Goal: Task Accomplishment & Management: Manage account settings

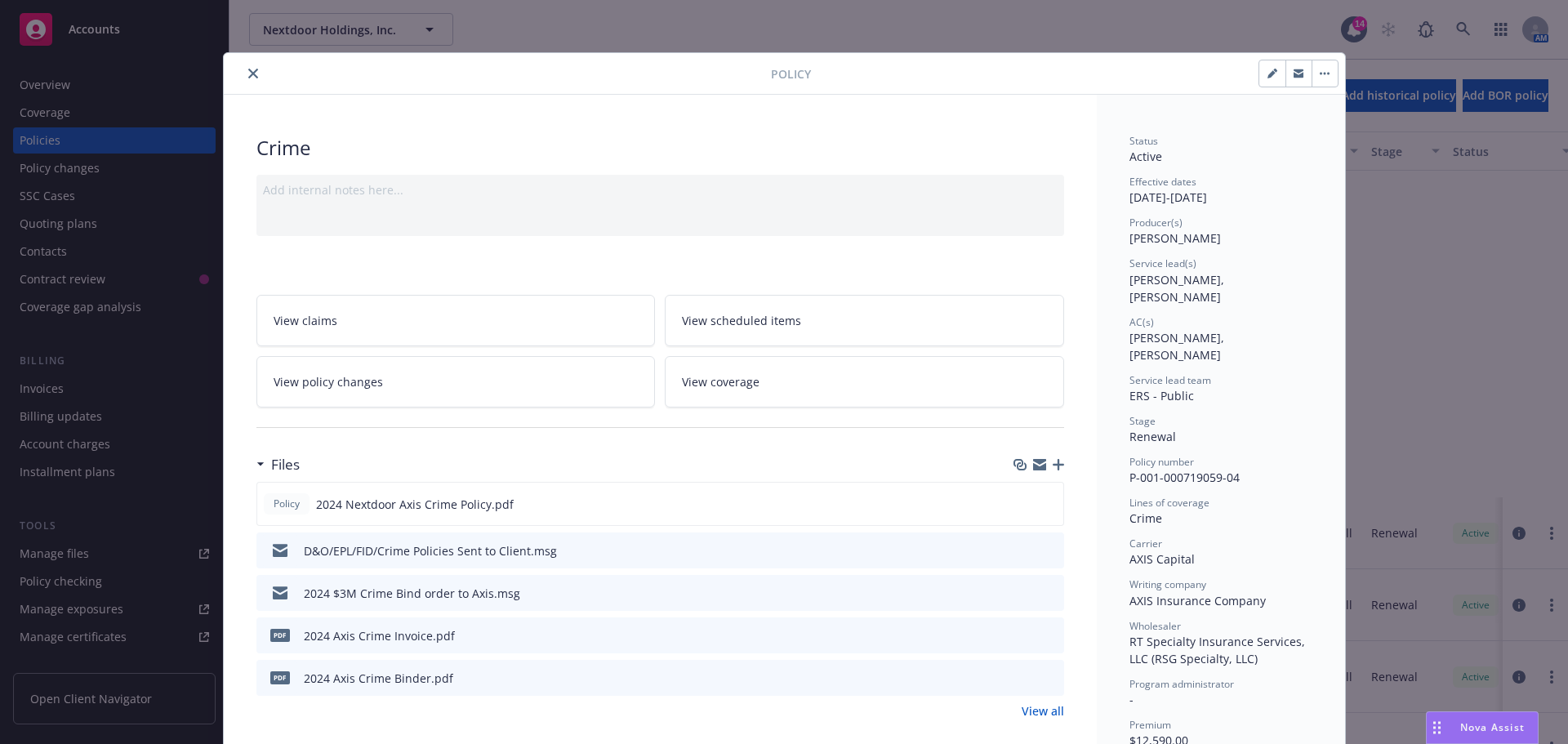
scroll to position [408, 0]
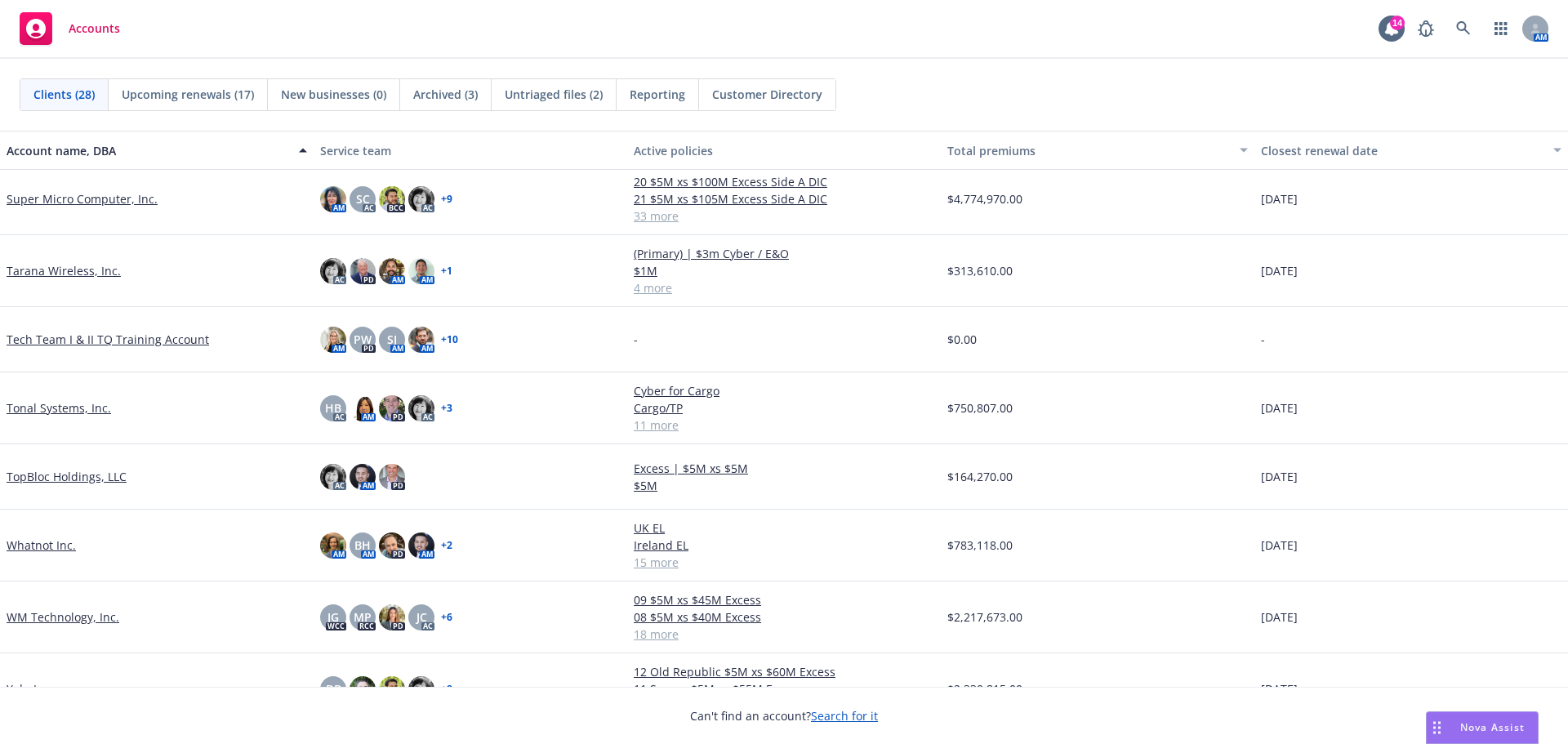
scroll to position [1358, 0]
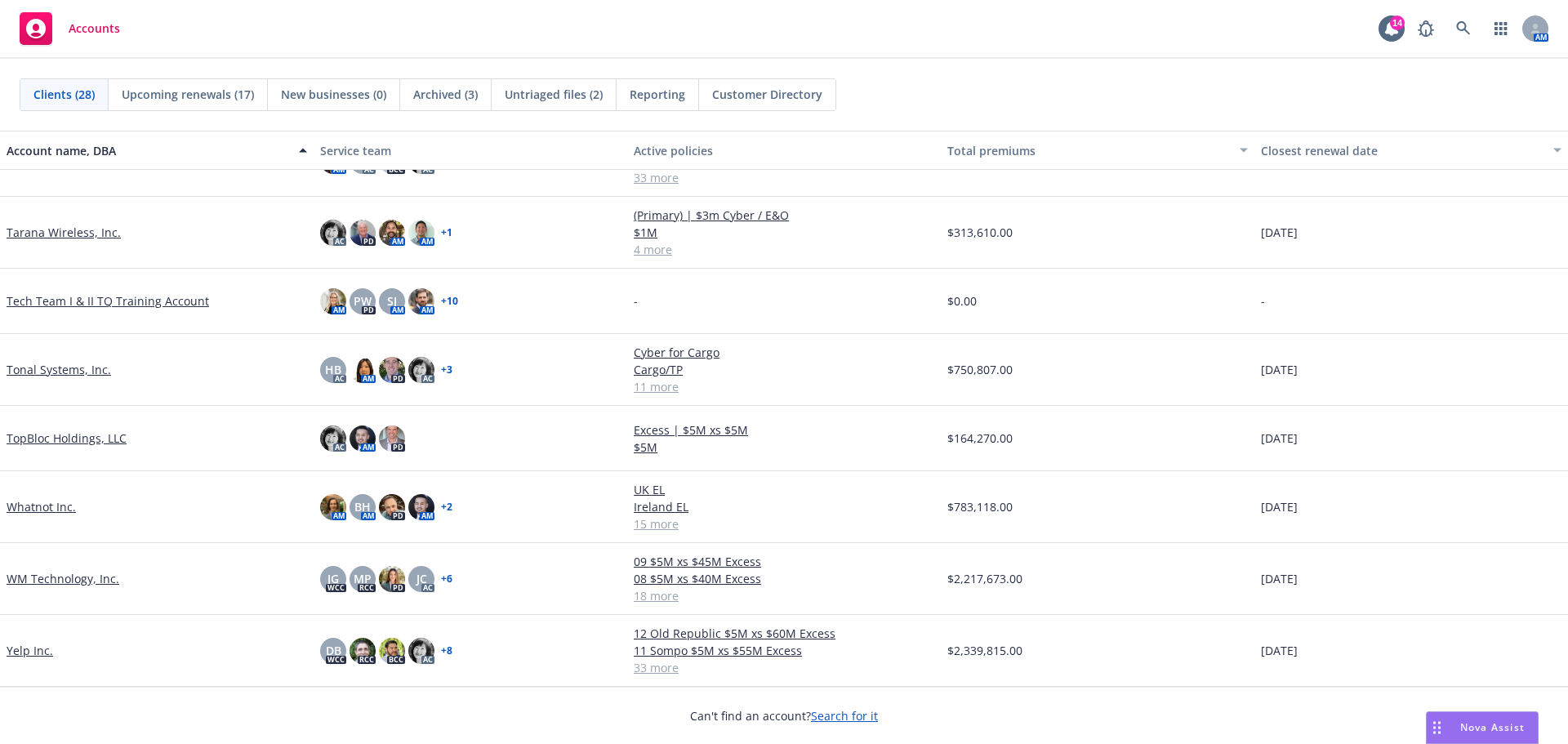
click at [53, 502] on link "Whatnot Inc." at bounding box center [42, 506] width 70 height 17
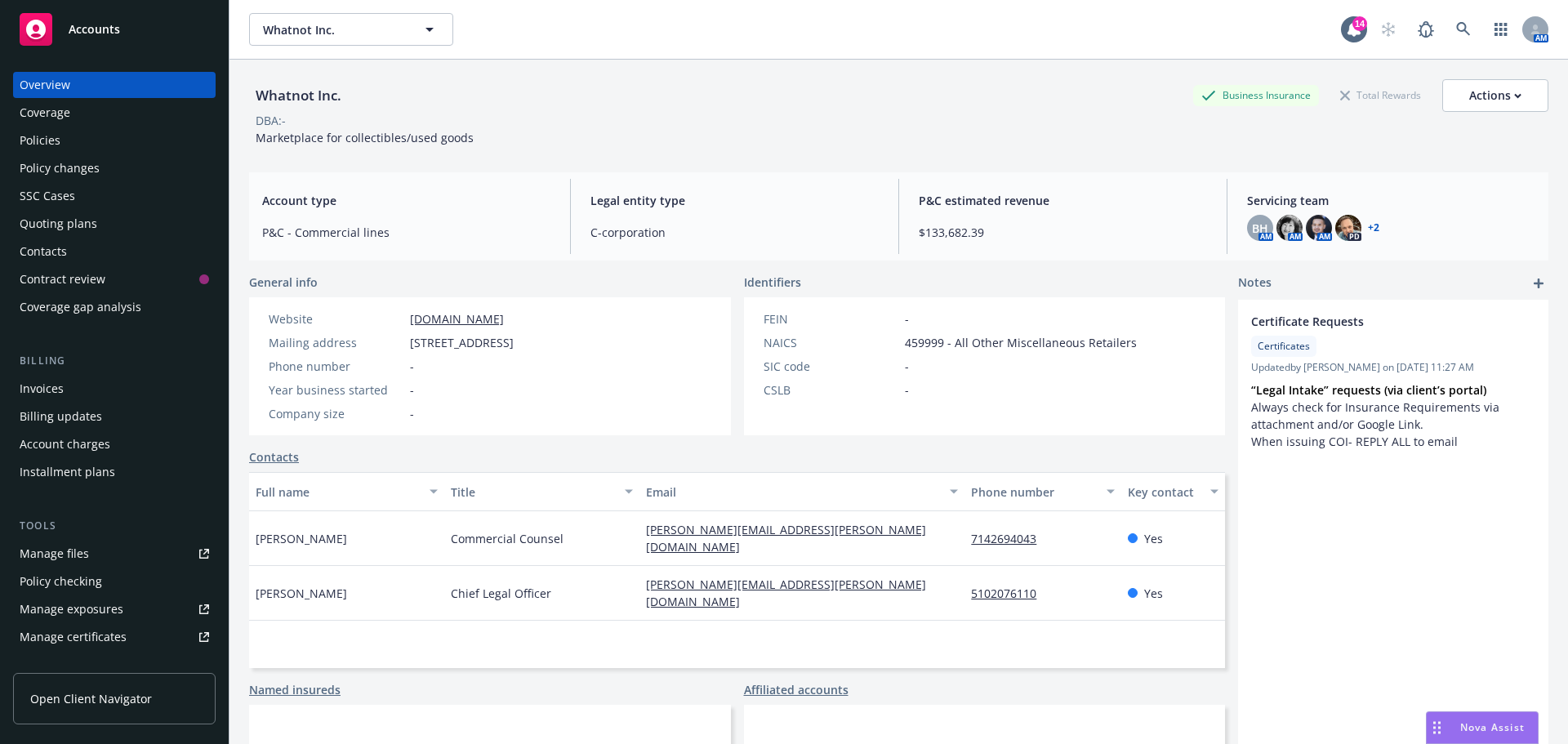
click at [100, 630] on div "Manage certificates" at bounding box center [73, 636] width 107 height 26
click at [53, 142] on div "Policies" at bounding box center [40, 140] width 41 height 26
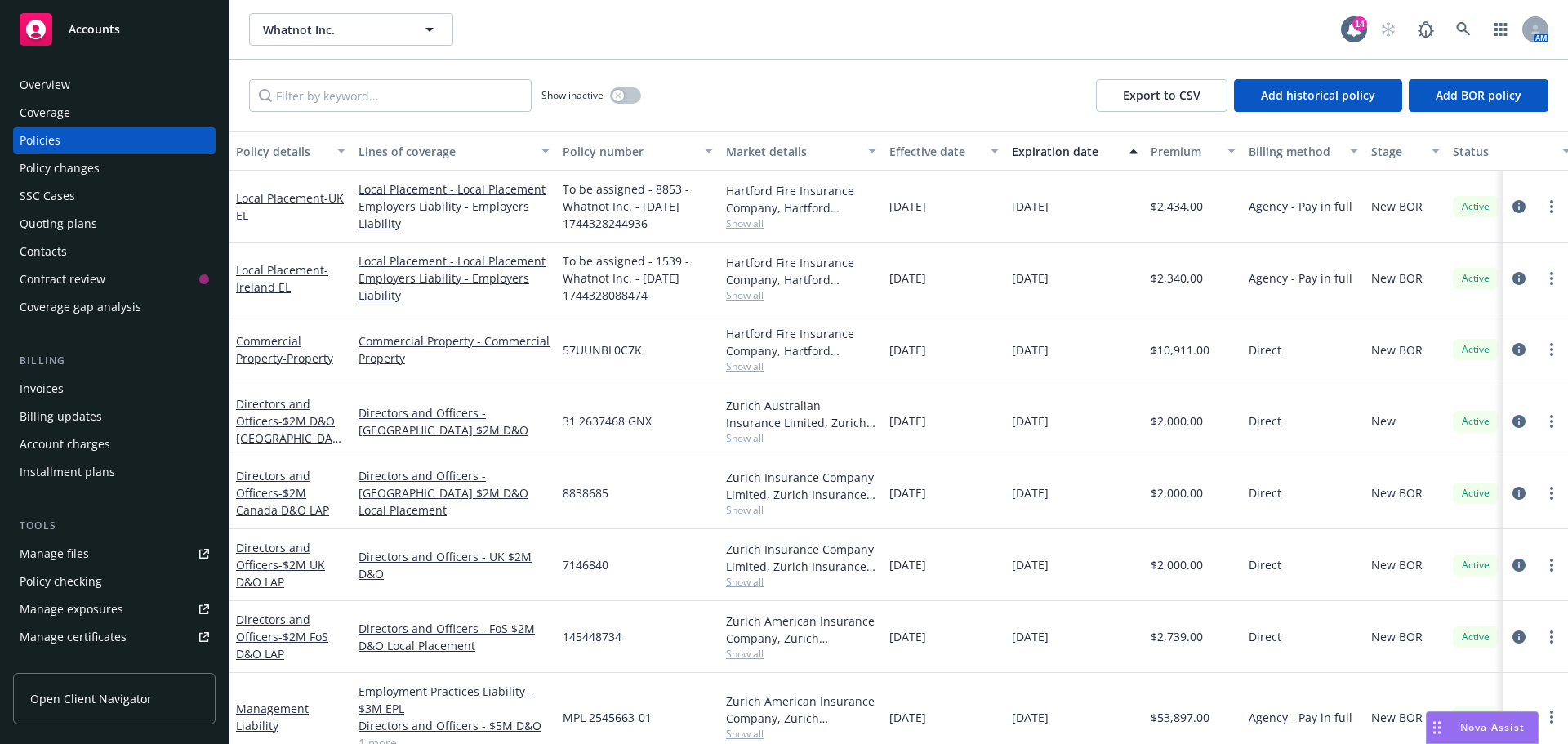
click at [92, 538] on div "Tools Manage files Policy checking Manage exposures Manage certificates Manage …" at bounding box center [114, 625] width 202 height 215
click at [92, 554] on link "Manage files" at bounding box center [114, 554] width 202 height 26
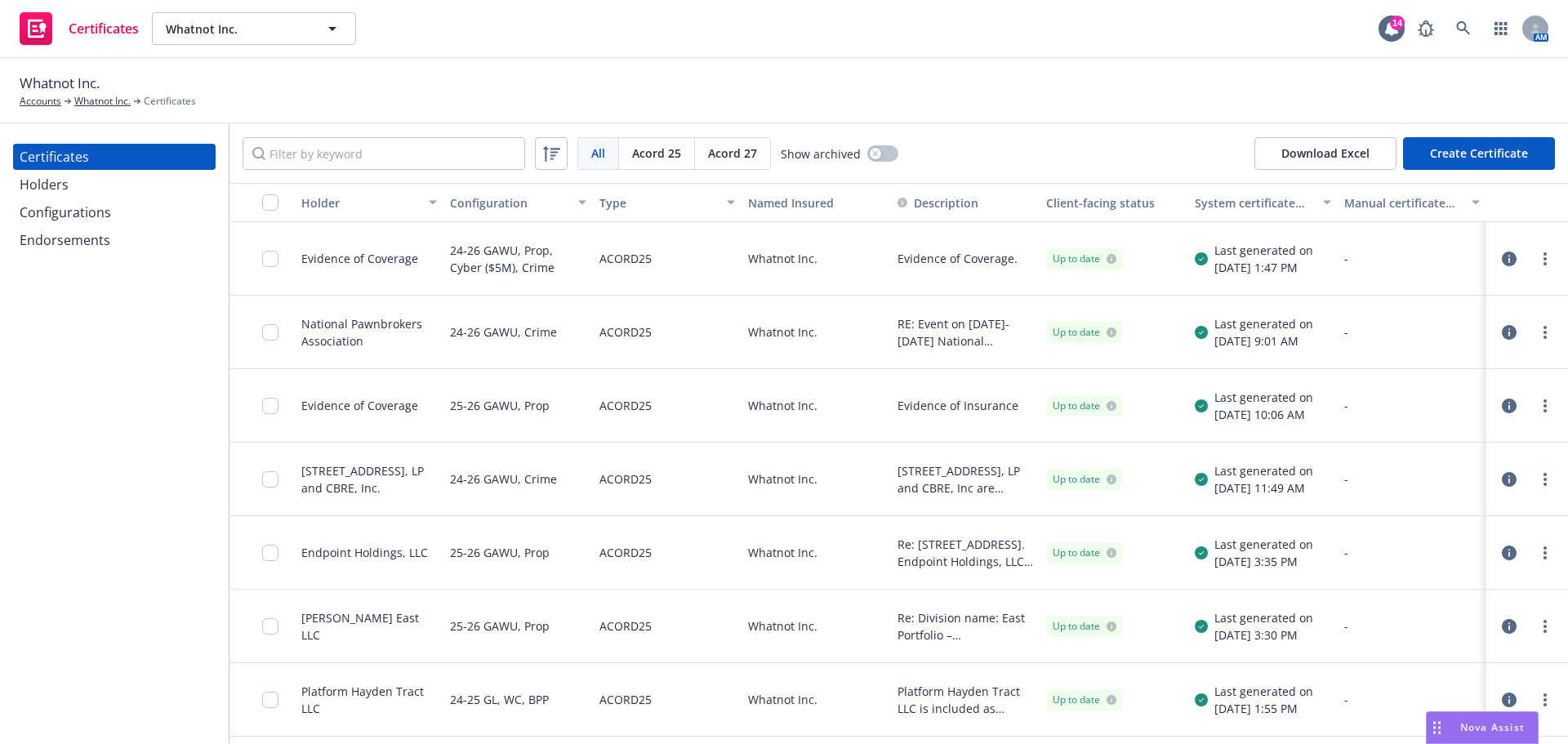
click at [372, 135] on div "All All [PERSON_NAME] 25 [PERSON_NAME] 27 Show archived Download Excel Create C…" at bounding box center [899, 153] width 1339 height 59
click at [364, 151] on input "Filter by keyword" at bounding box center [384, 153] width 283 height 33
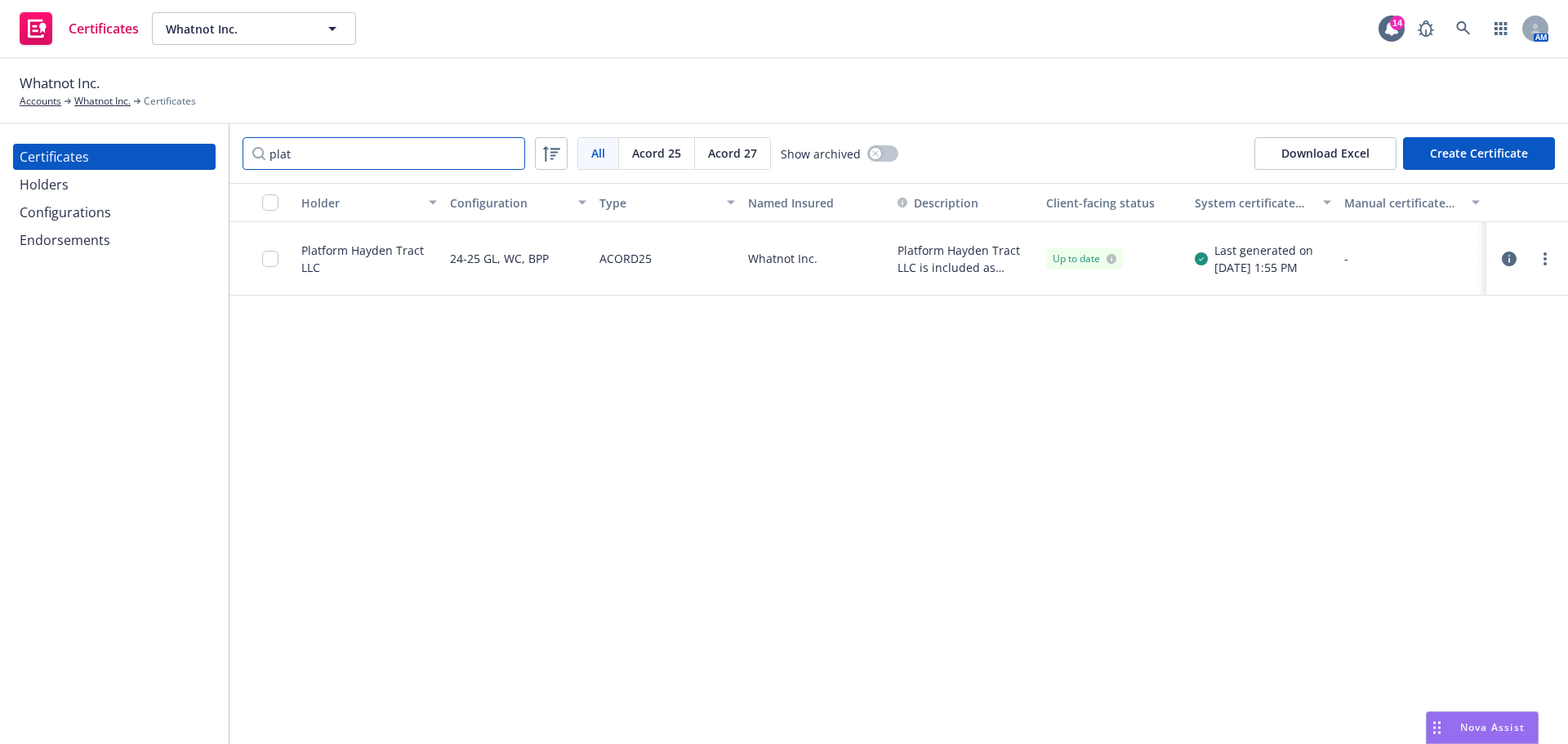
type input "plat"
click at [269, 262] on input "checkbox" at bounding box center [270, 259] width 16 height 16
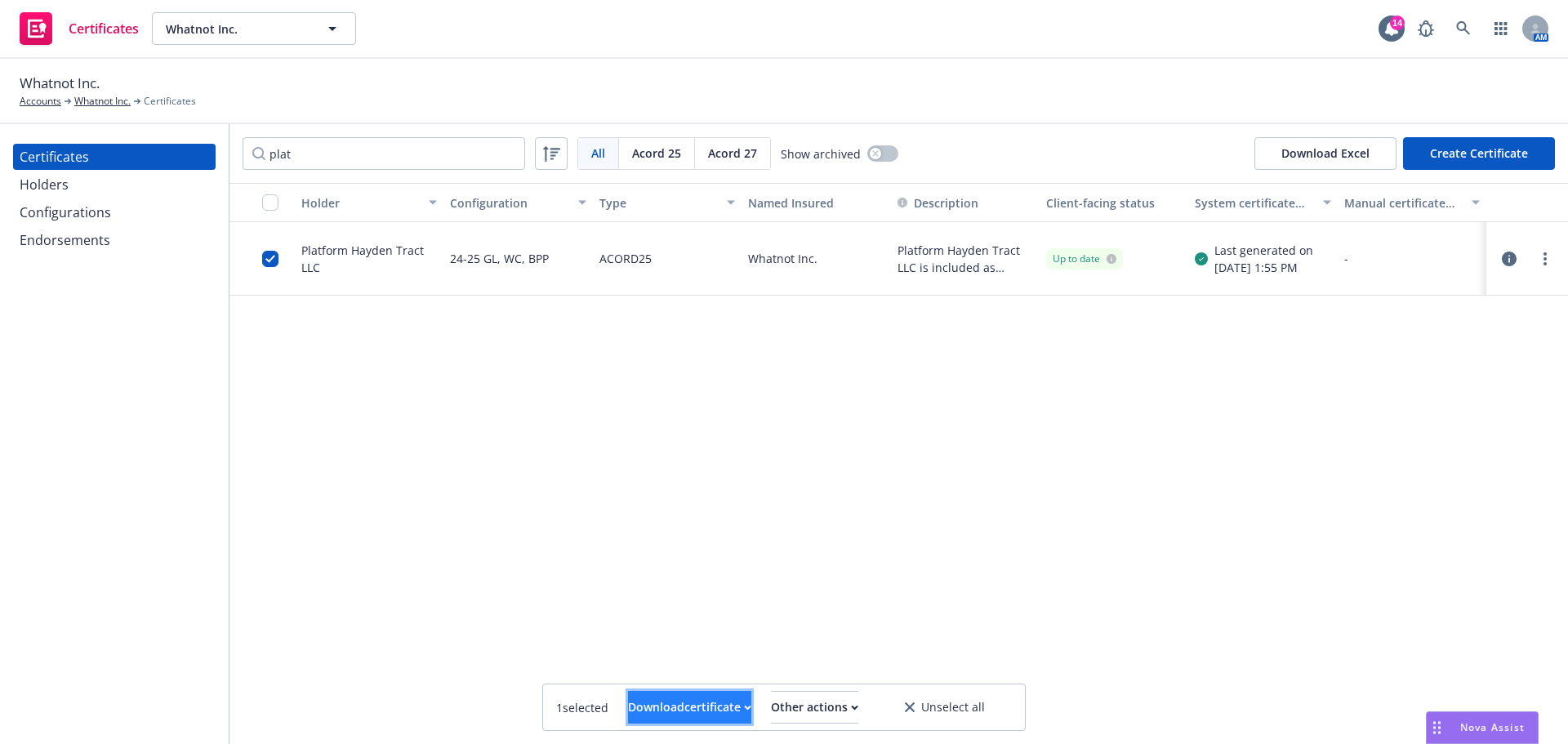
drag, startPoint x: 684, startPoint y: 713, endPoint x: 685, endPoint y: 697, distance: 16.0
click at [684, 709] on div "Download certificate" at bounding box center [689, 706] width 124 height 31
click at [672, 670] on link "Download uneditable file" at bounding box center [606, 666] width 189 height 33
click at [90, 212] on div "Configurations" at bounding box center [66, 212] width 92 height 26
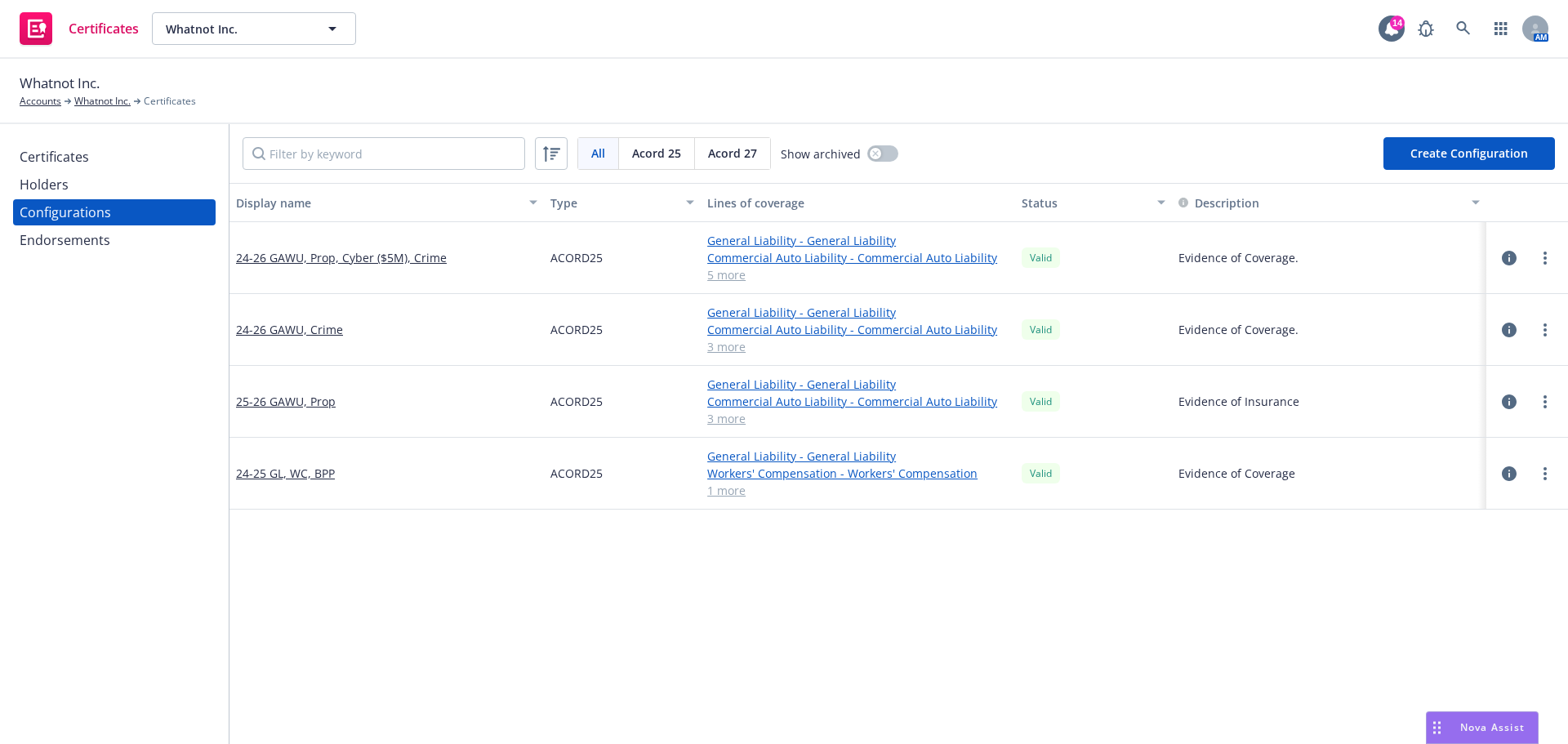
click at [52, 182] on div "Holders" at bounding box center [44, 184] width 49 height 26
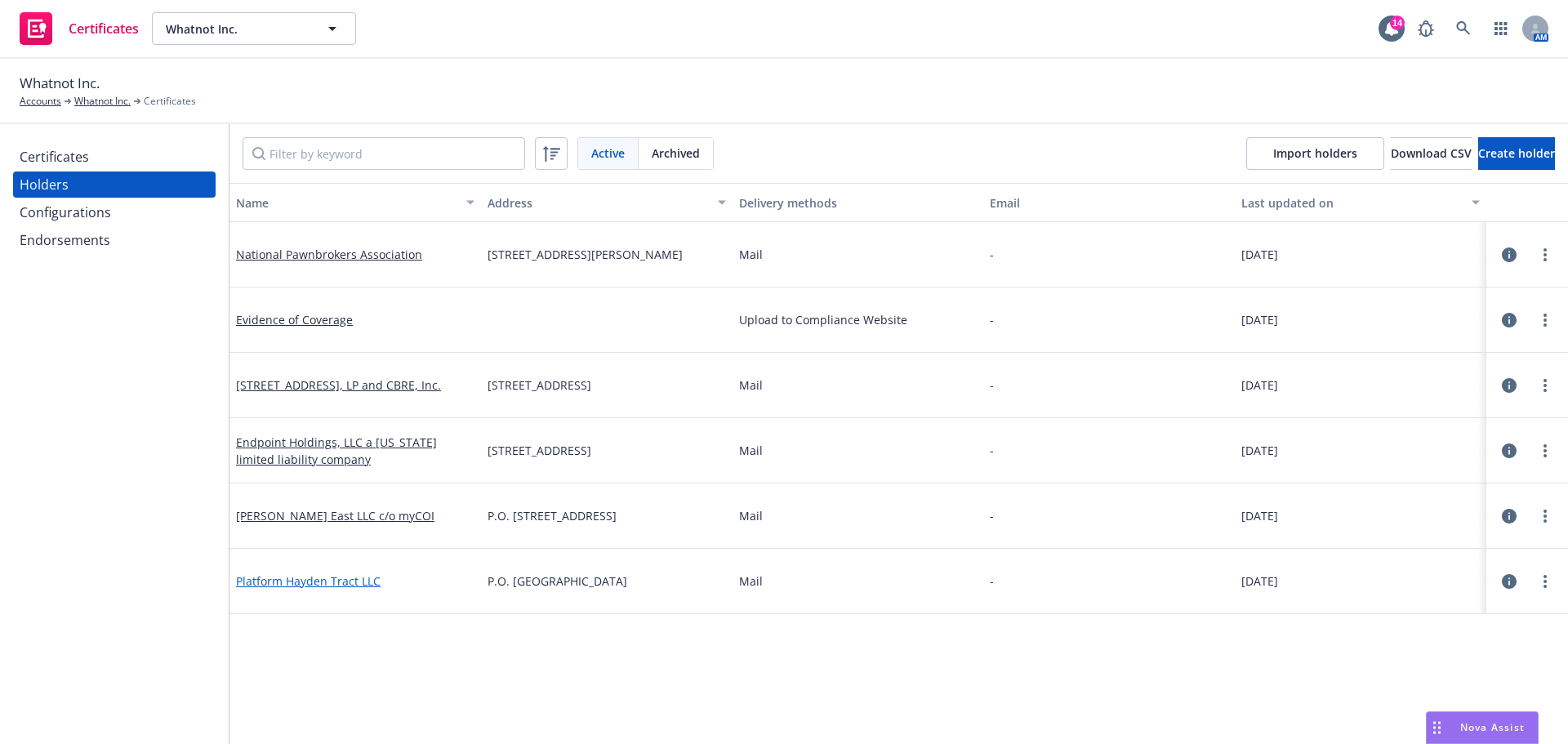
click at [329, 580] on link "Platform Hayden Tract LLC" at bounding box center [308, 581] width 144 height 16
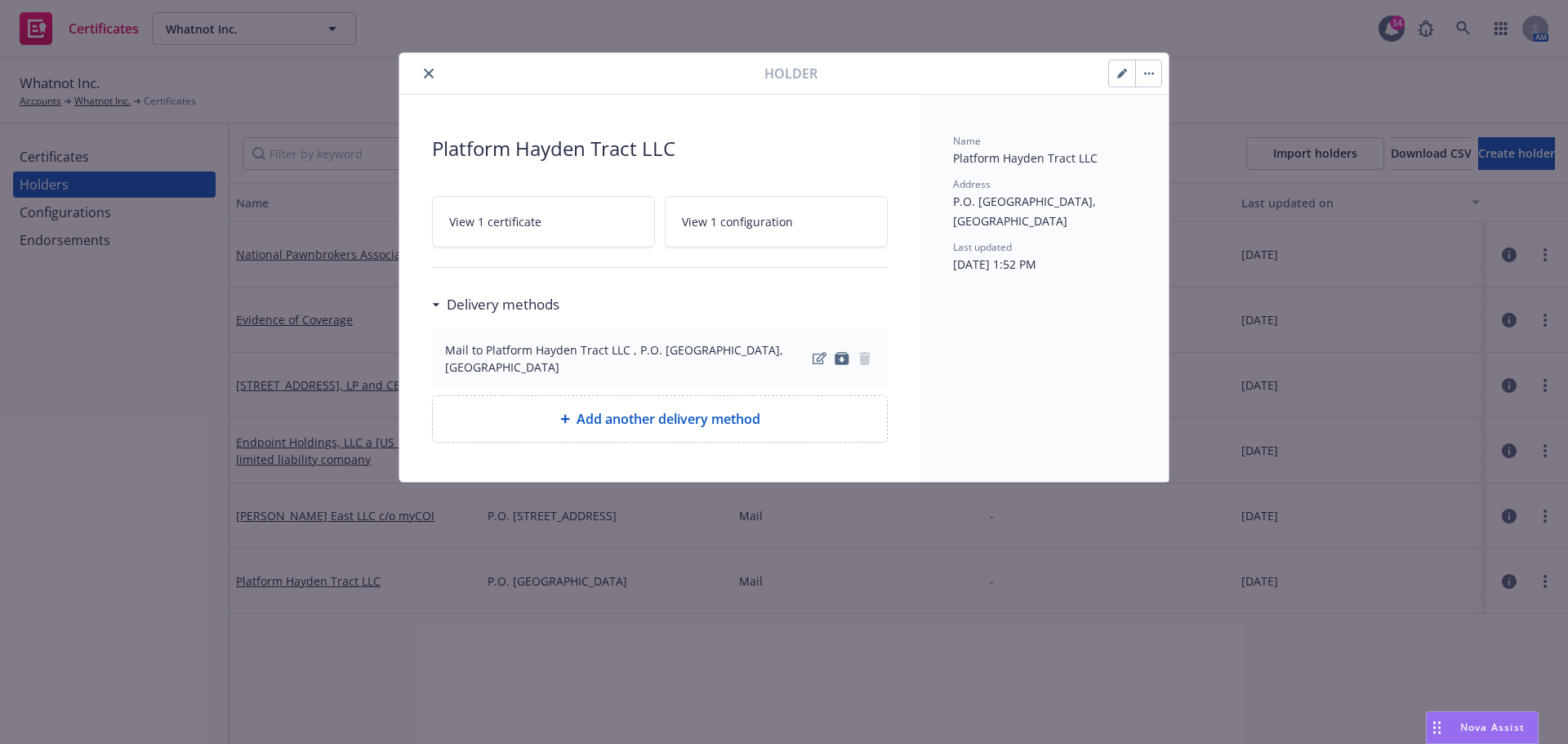
click at [418, 67] on div at bounding box center [585, 74] width 359 height 20
click at [431, 69] on icon "close" at bounding box center [428, 74] width 10 height 10
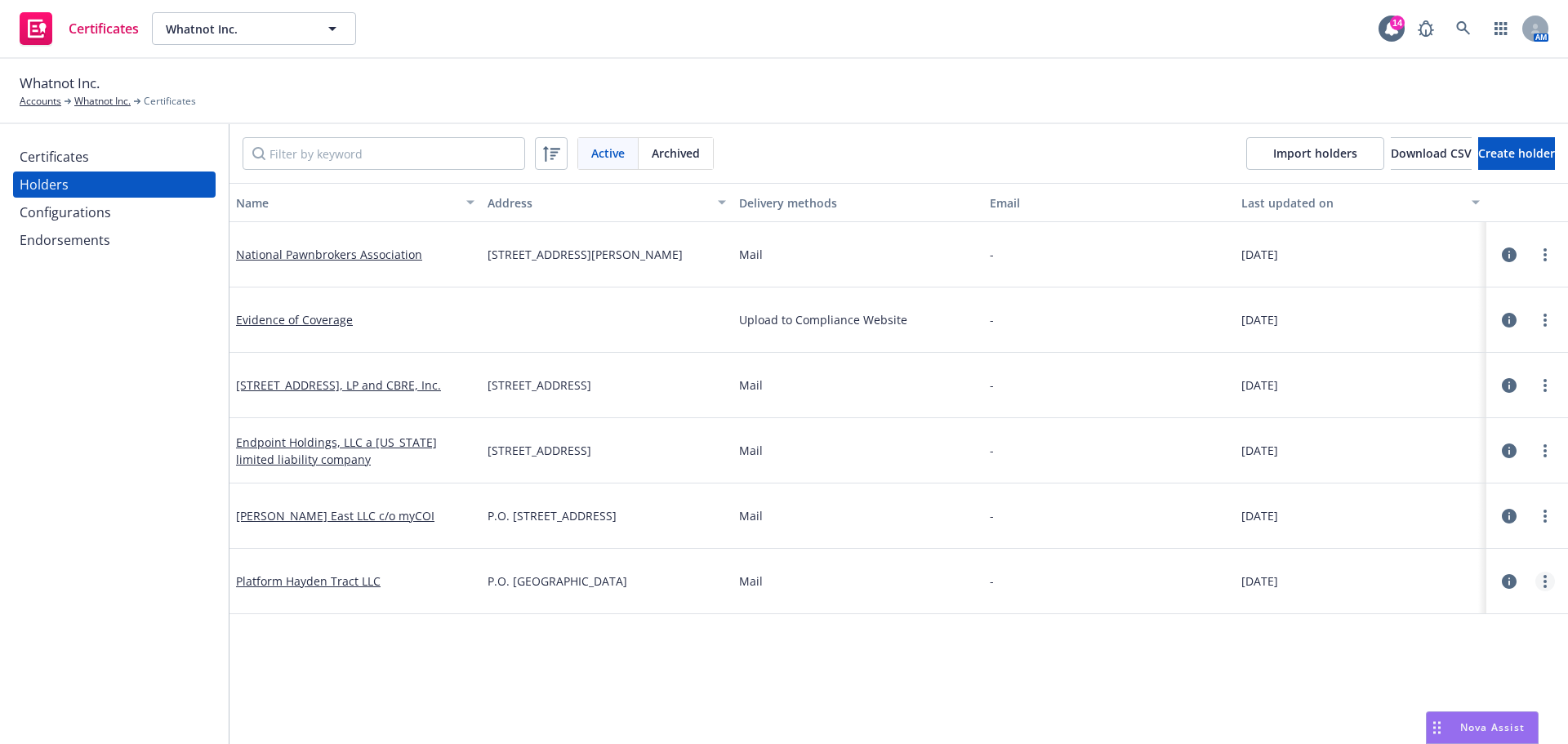
click at [1535, 584] on link "more" at bounding box center [1545, 582] width 20 height 20
click at [1414, 428] on link "Edit" at bounding box center [1464, 429] width 179 height 33
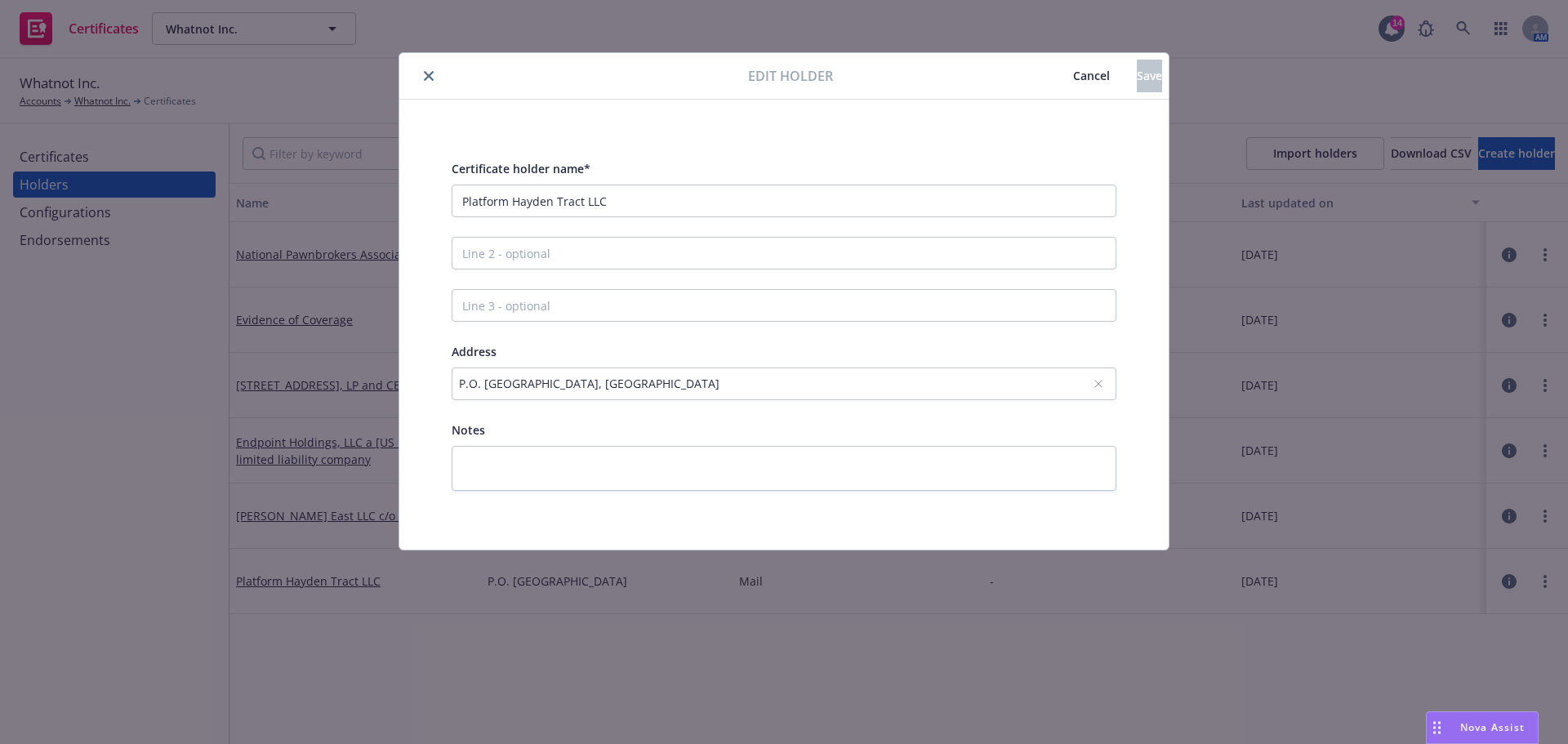
click at [1073, 72] on span "Cancel" at bounding box center [1091, 76] width 37 height 16
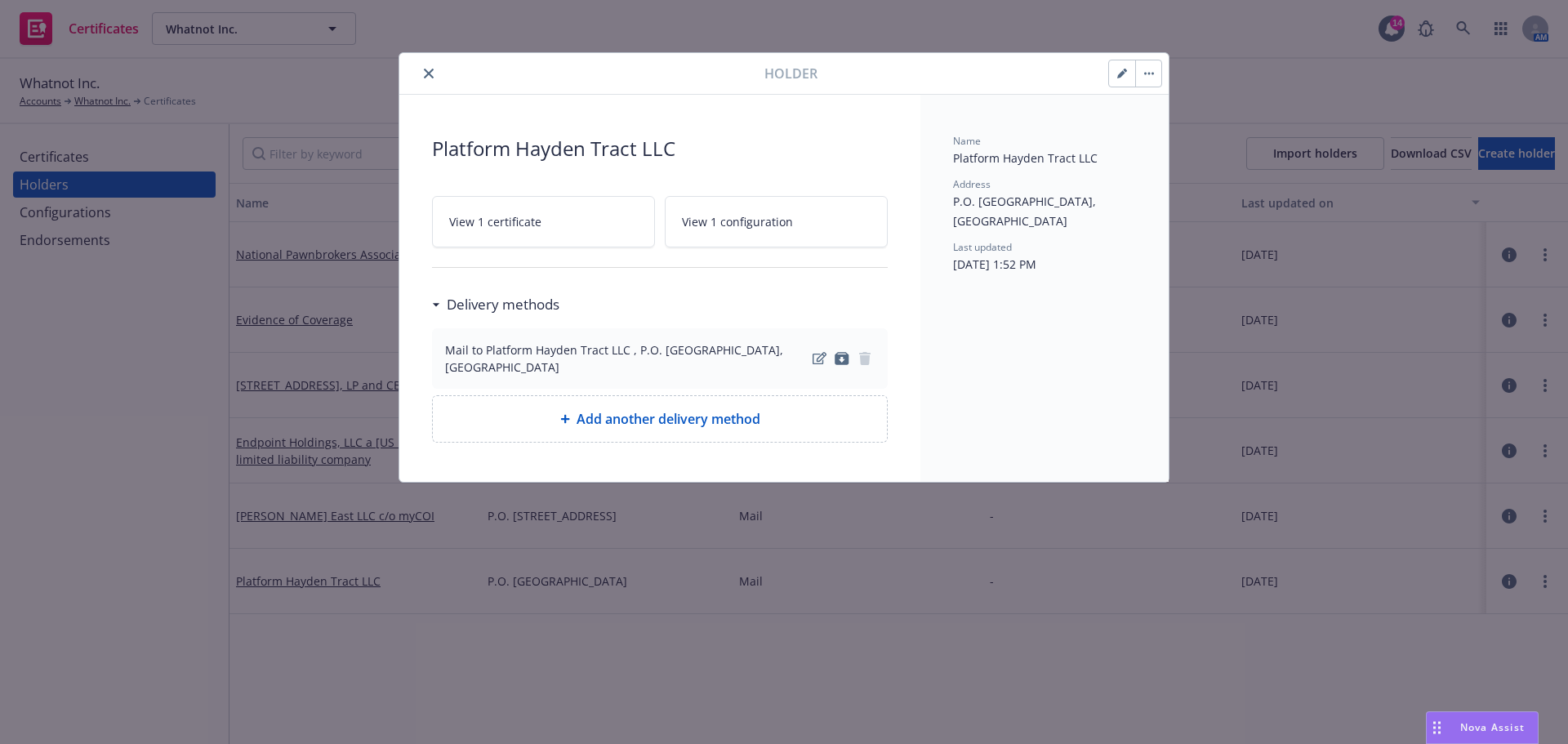
click at [434, 76] on button "close" at bounding box center [429, 74] width 20 height 20
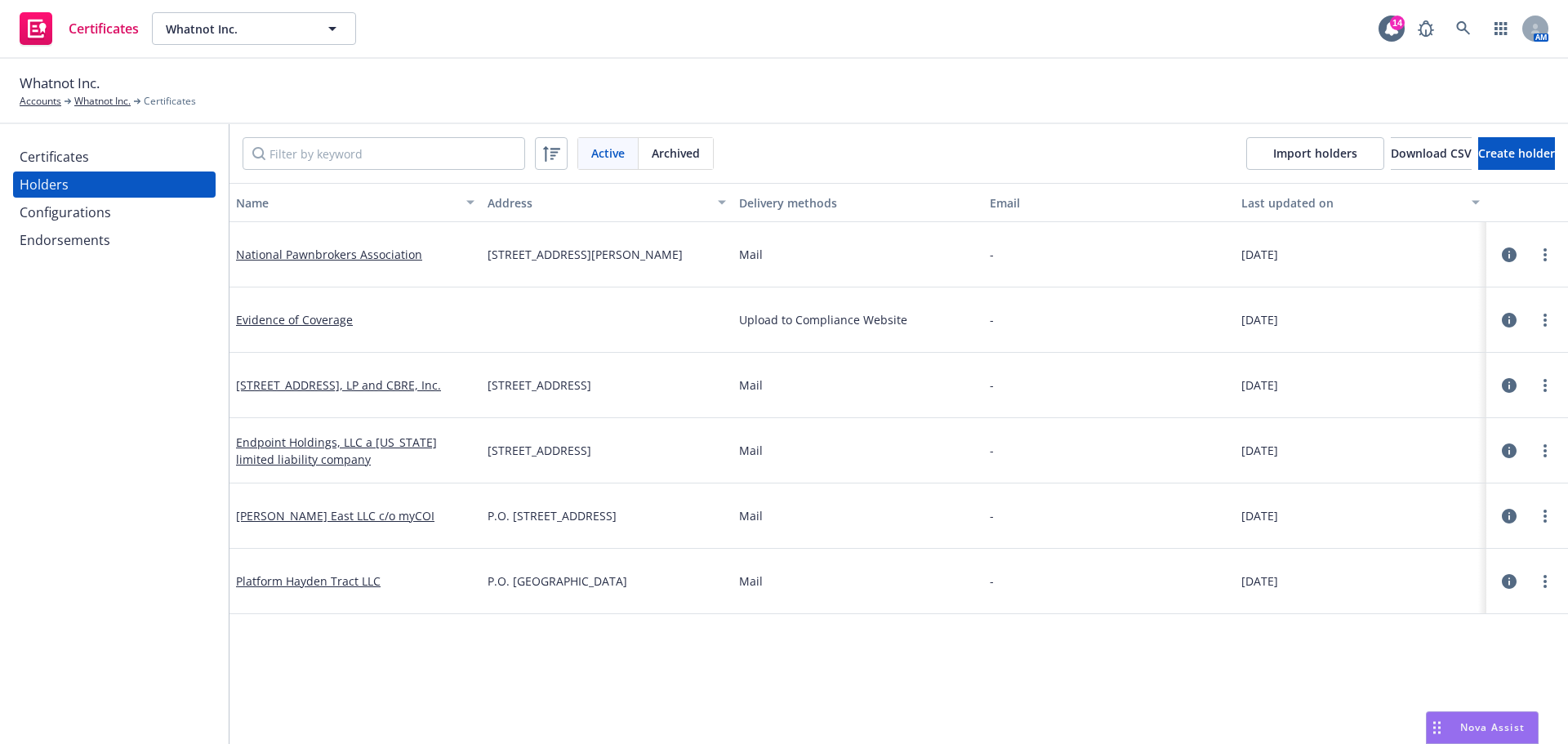
click at [74, 155] on div "Certificates" at bounding box center [55, 156] width 70 height 26
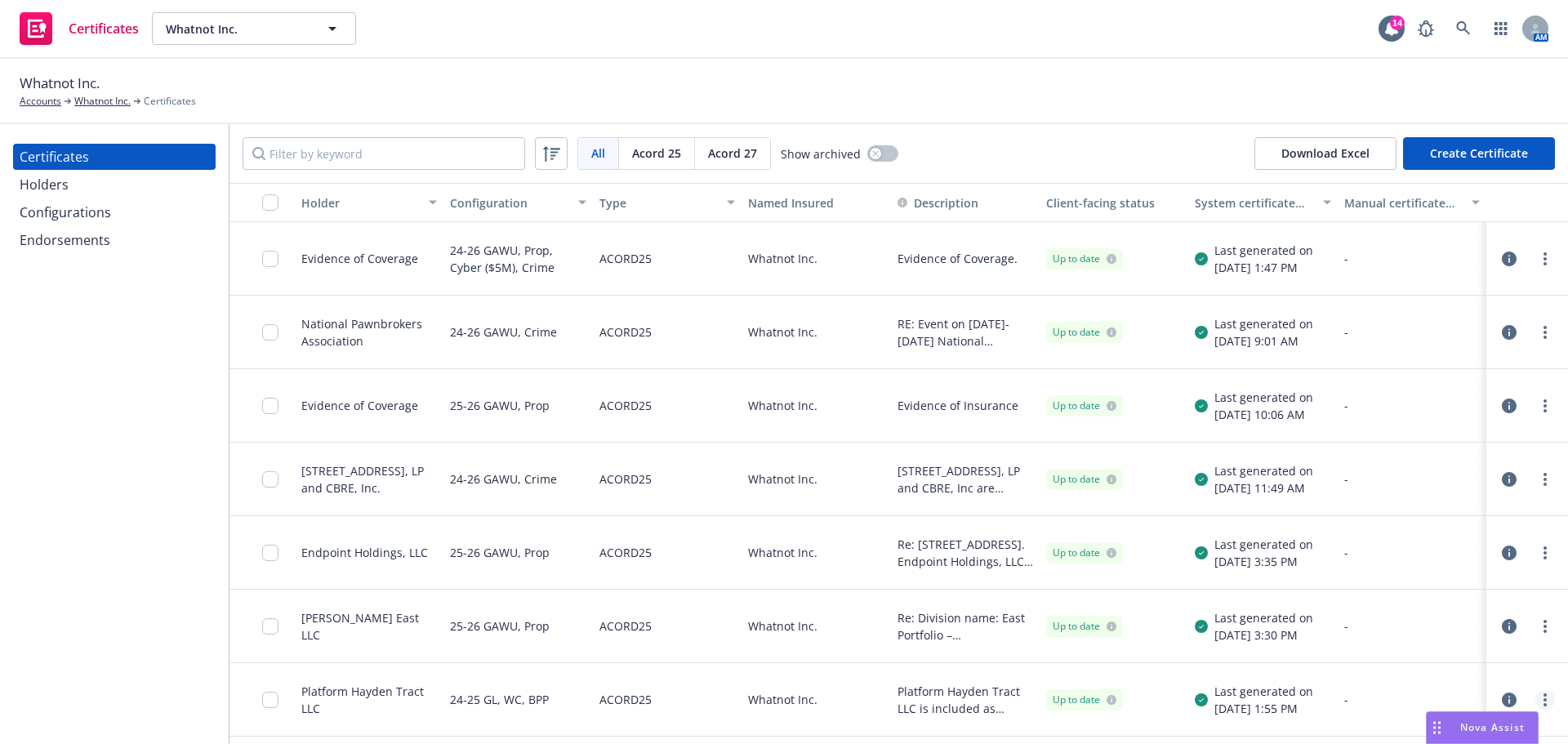
click at [1542, 690] on link "more" at bounding box center [1545, 700] width 20 height 20
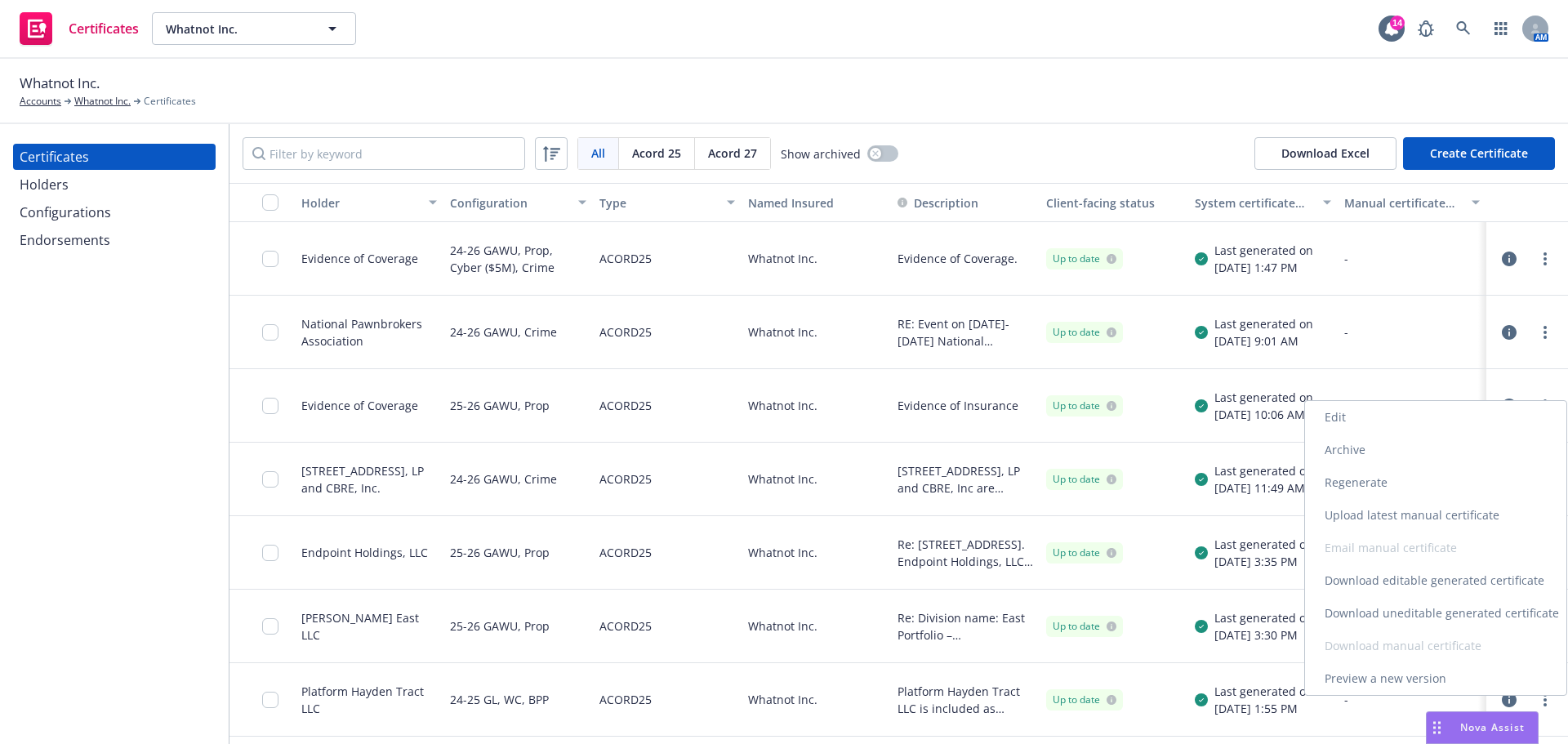
click at [1348, 418] on link "Edit" at bounding box center [1436, 416] width 261 height 33
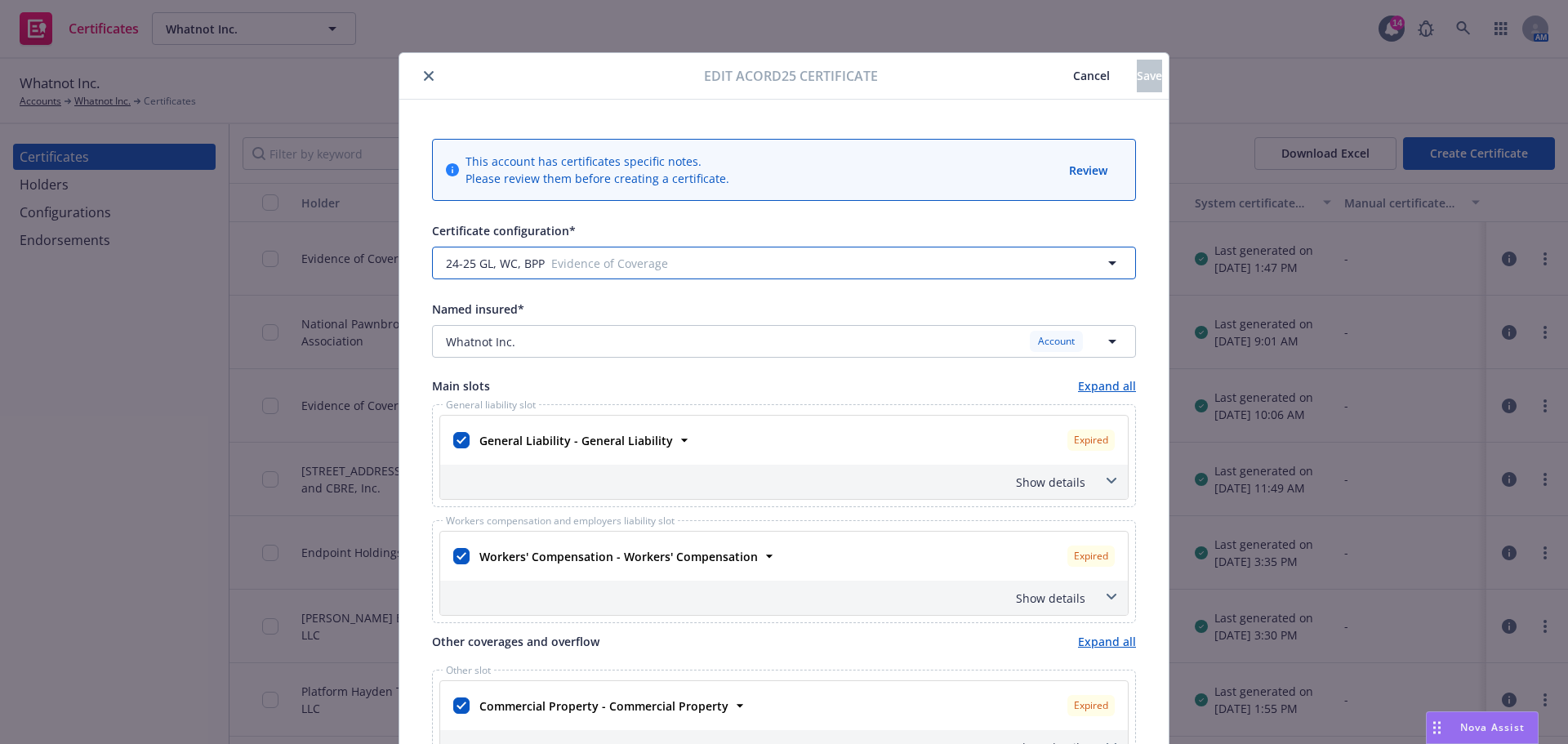
click at [1110, 260] on icon "button" at bounding box center [1113, 263] width 20 height 20
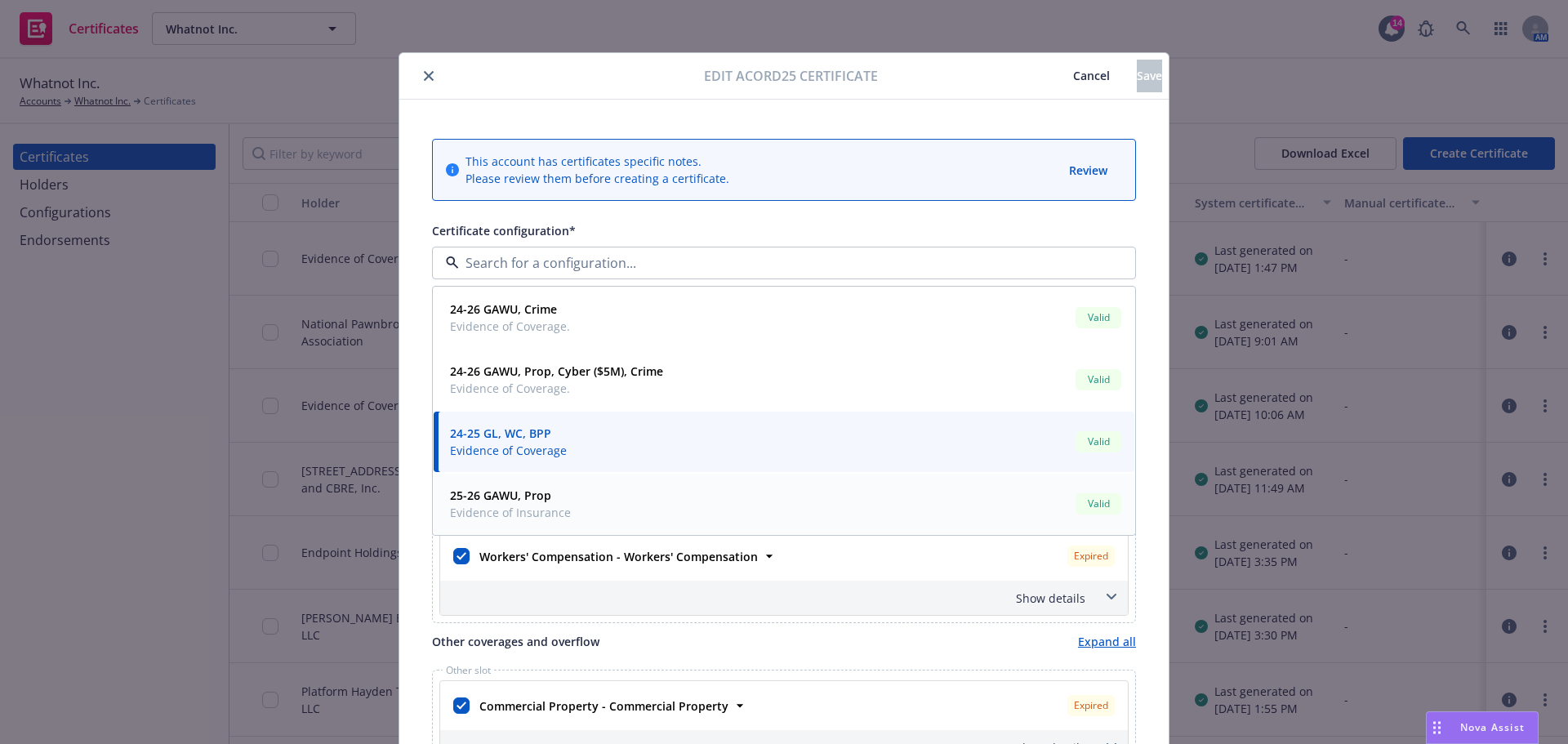
click at [581, 511] on div "25-26 GAWU, Prop Evidence of Insurance Valid" at bounding box center [784, 503] width 681 height 41
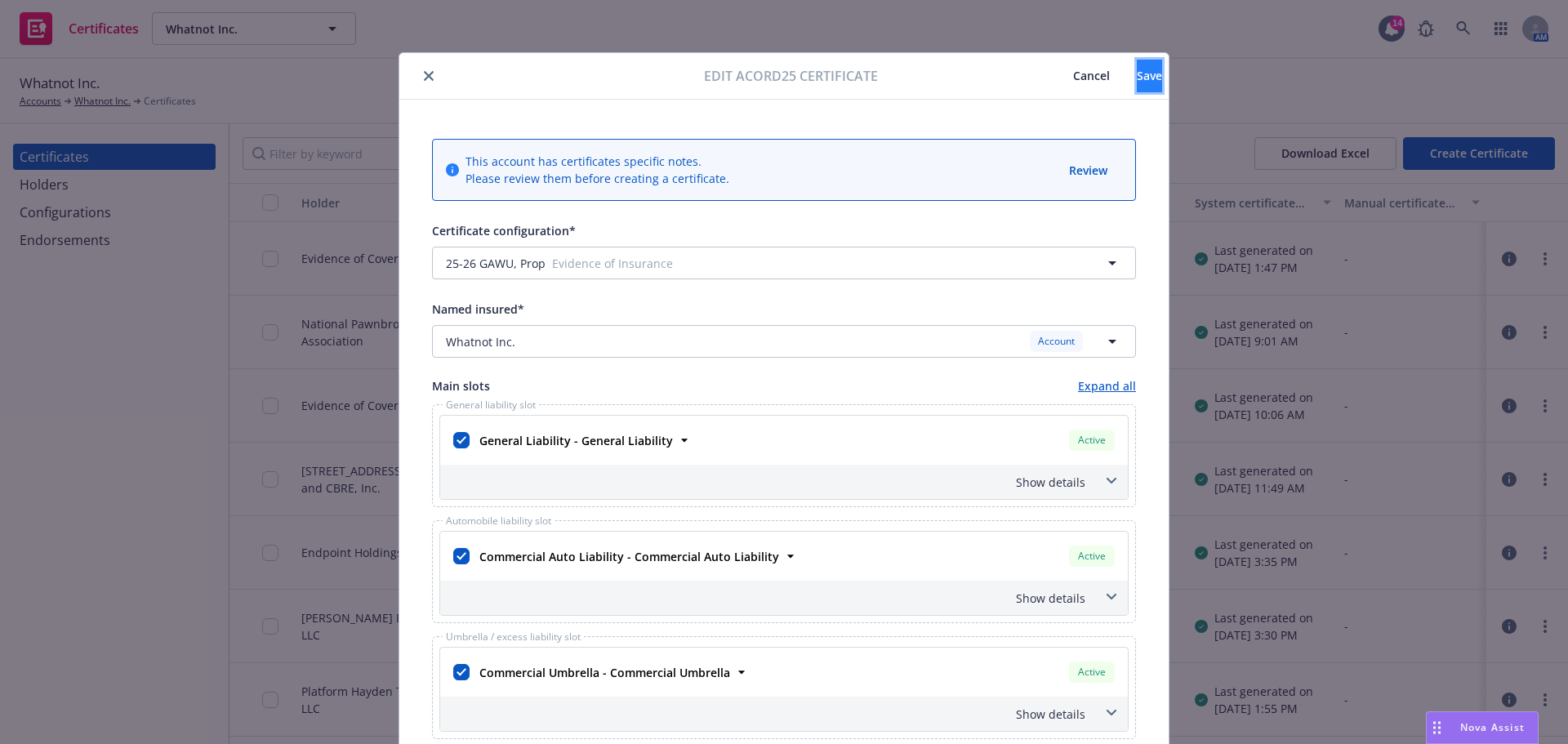
click at [1137, 69] on span "Save" at bounding box center [1149, 76] width 25 height 16
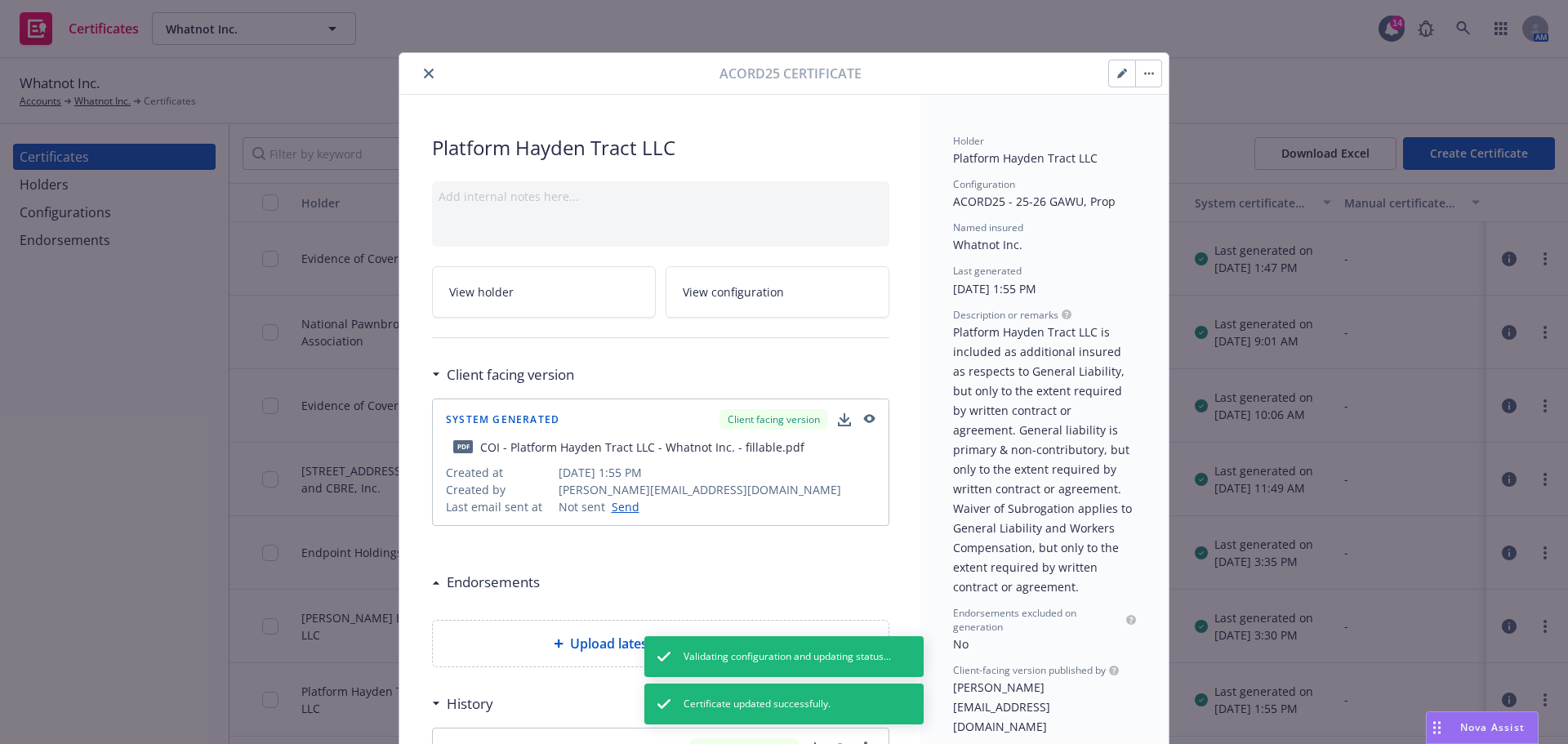
click at [419, 75] on button "close" at bounding box center [429, 74] width 20 height 20
